Goal: Navigation & Orientation: Understand site structure

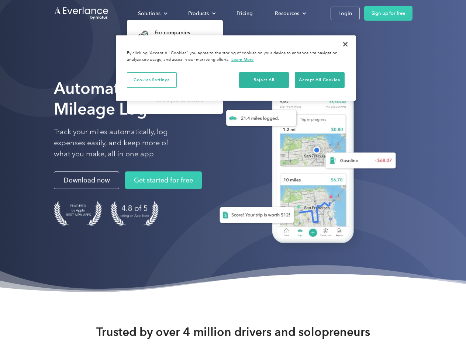
click at [152, 13] on div "Solutions" at bounding box center [149, 13] width 23 height 9
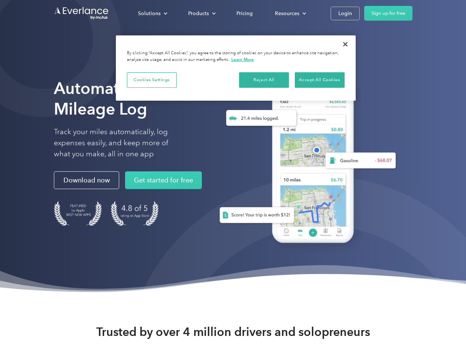
click at [201, 13] on div "Products" at bounding box center [198, 13] width 21 height 9
click at [290, 13] on div "Resources" at bounding box center [287, 13] width 24 height 9
click at [152, 80] on button "Cookies Settings" at bounding box center [152, 79] width 50 height 15
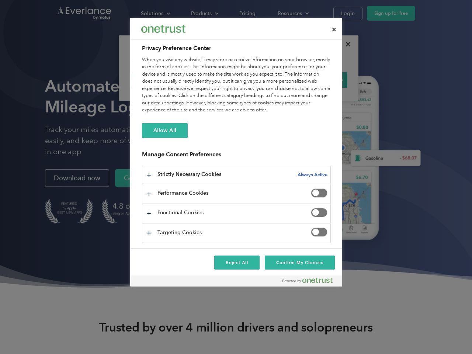
click at [264, 80] on div "When you visit any website, it may store or retrieve information on your browse…" at bounding box center [236, 85] width 189 height 58
click at [319, 80] on div "When you visit any website, it may store or retrieve information on your browse…" at bounding box center [236, 85] width 189 height 58
click at [345, 44] on div at bounding box center [236, 177] width 472 height 354
